Goal: Information Seeking & Learning: Learn about a topic

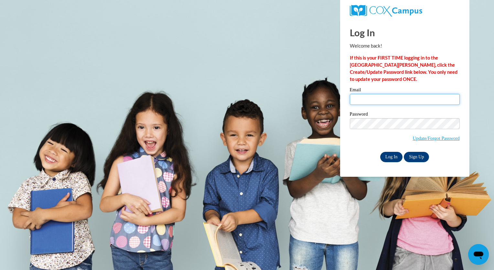
type input "eturner@jcpsd.net"
click at [391, 158] on input "Log In" at bounding box center [391, 157] width 23 height 10
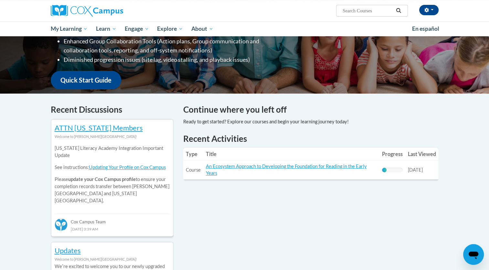
scroll to position [131, 0]
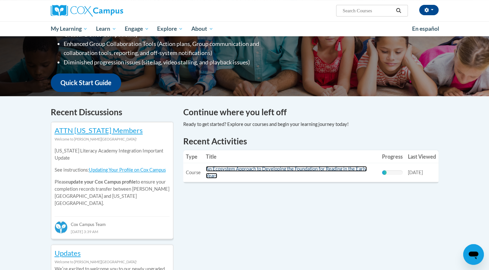
click at [266, 169] on link "An Ecosystem Approach to Developing the Foundation for Reading in the Early Yea…" at bounding box center [286, 172] width 161 height 12
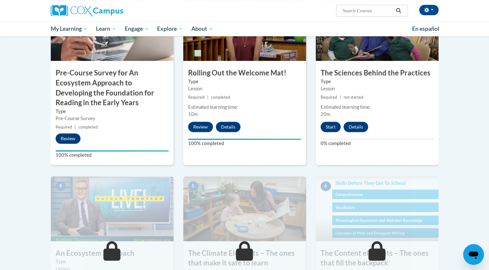
scroll to position [194, 0]
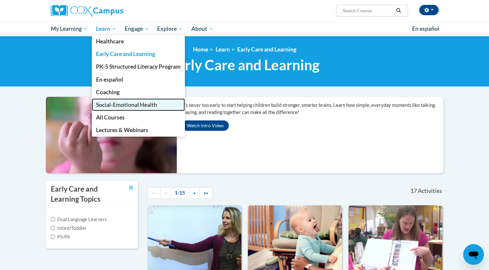
click at [116, 105] on span "Social-Emotional Health" at bounding box center [126, 104] width 61 height 7
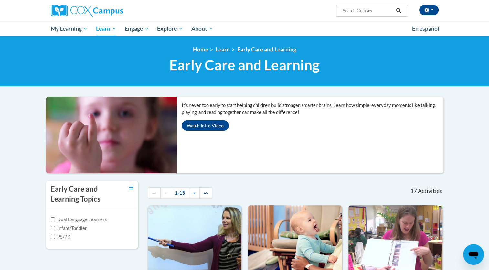
click at [442, 156] on div "It’s never too early to start helping children build stronger, smarter brains. …" at bounding box center [313, 135] width 272 height 76
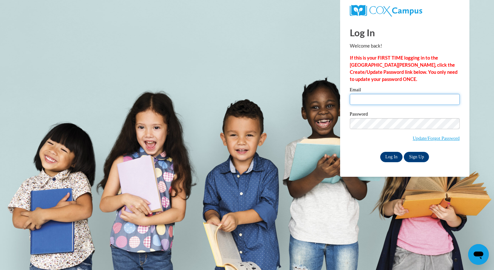
type input "eturner@jcpsd.net"
click at [389, 155] on input "Log In" at bounding box center [391, 157] width 23 height 10
